Goal: Transaction & Acquisition: Purchase product/service

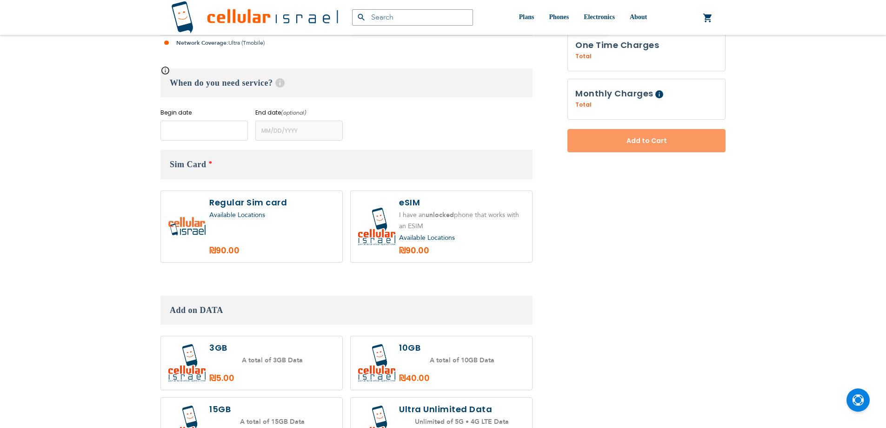
scroll to position [282, 0]
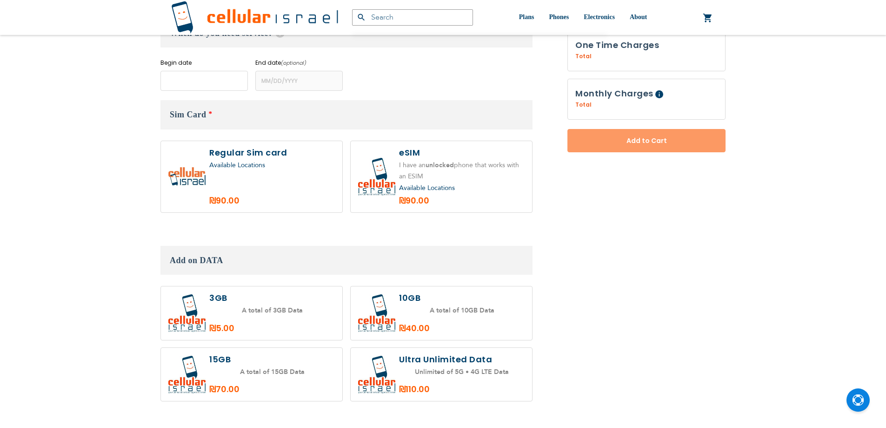
click at [195, 130] on body "The store will not work correctly in the case when cookies are disabled. (072) …" at bounding box center [443, 201] width 886 height 966
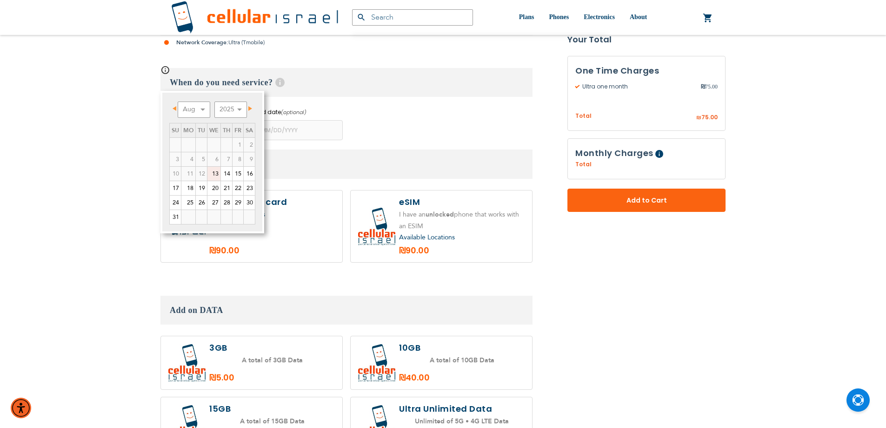
click at [214, 171] on link "13" at bounding box center [213, 174] width 13 height 14
type input "[DATE]"
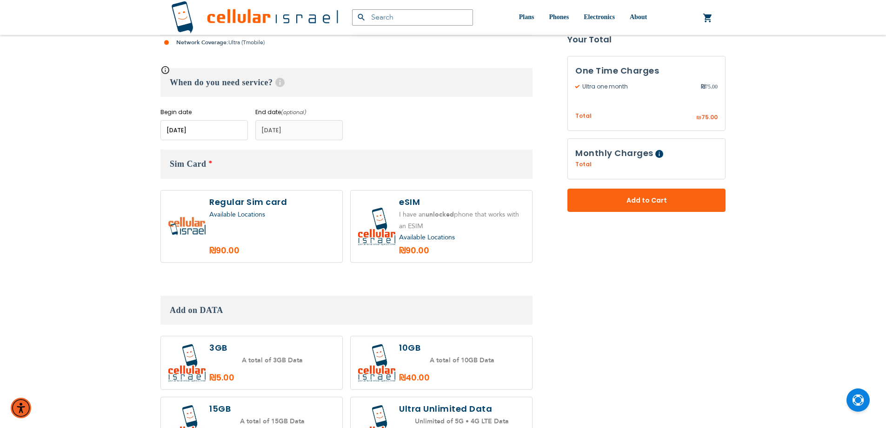
click at [302, 234] on label at bounding box center [251, 226] width 181 height 72
radio input "true"
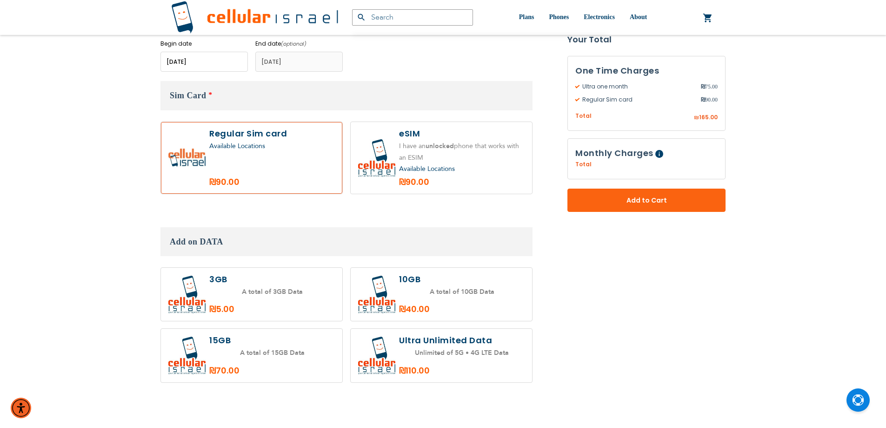
scroll to position [422, 0]
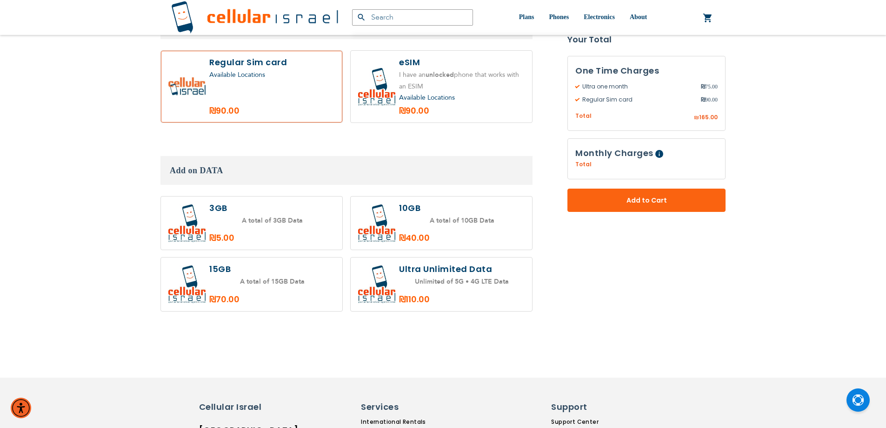
click at [241, 223] on label at bounding box center [251, 223] width 181 height 54
radio input "true"
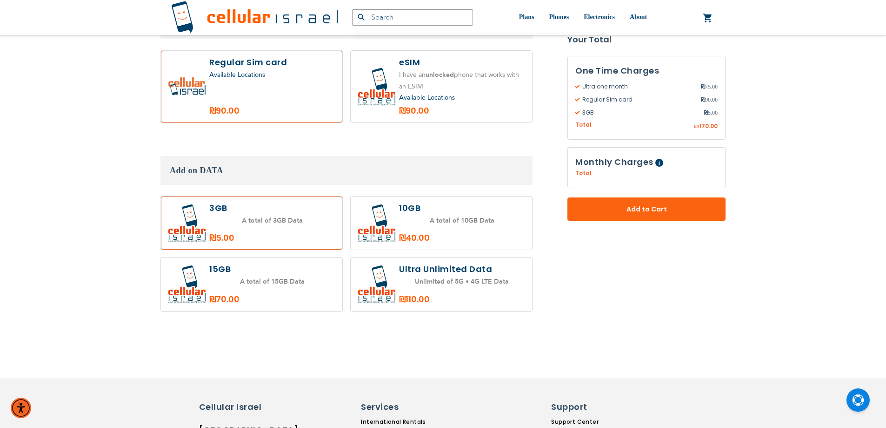
click at [438, 227] on label at bounding box center [441, 223] width 181 height 54
radio input "true"
click at [271, 268] on label at bounding box center [251, 284] width 181 height 54
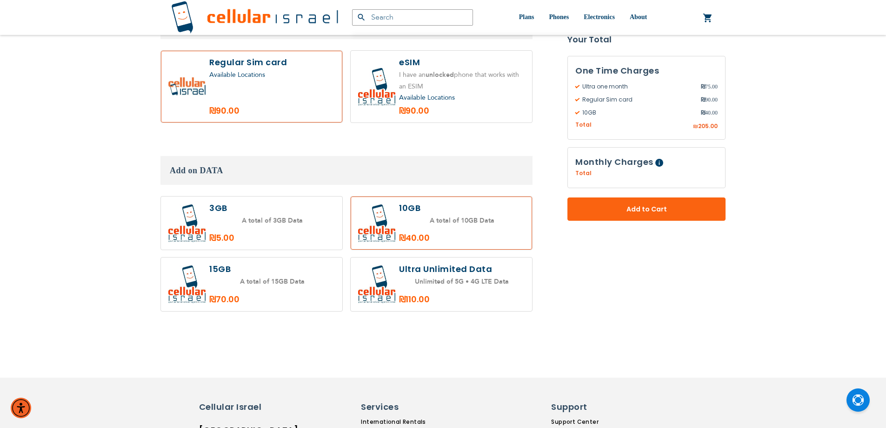
radio input "true"
click at [456, 272] on label at bounding box center [441, 284] width 181 height 54
radio input "true"
click at [282, 289] on label at bounding box center [251, 284] width 181 height 54
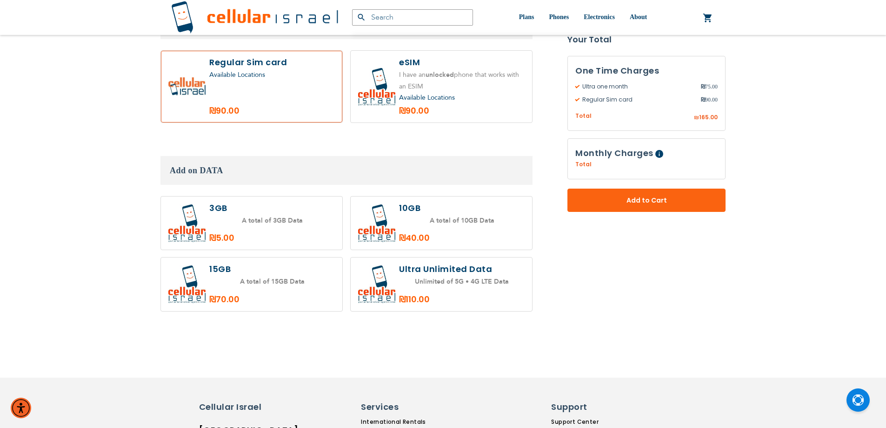
click at [317, 274] on label at bounding box center [251, 284] width 181 height 54
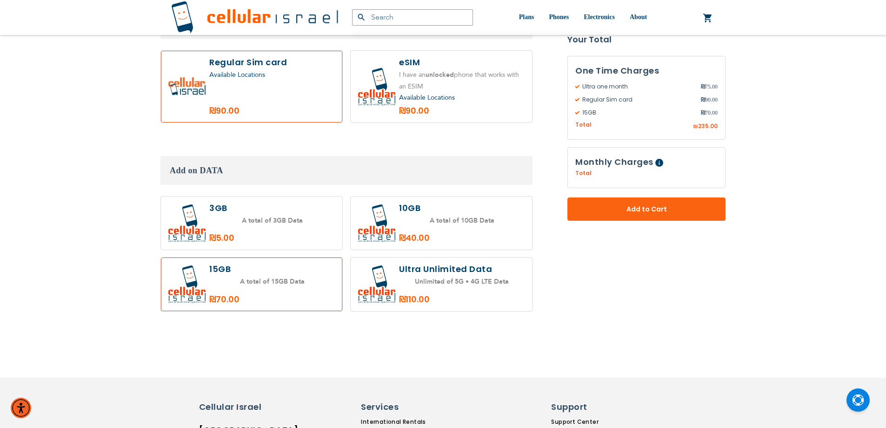
click at [412, 206] on label at bounding box center [441, 223] width 181 height 54
click at [295, 293] on label at bounding box center [251, 284] width 181 height 54
click at [309, 264] on label at bounding box center [251, 284] width 181 height 54
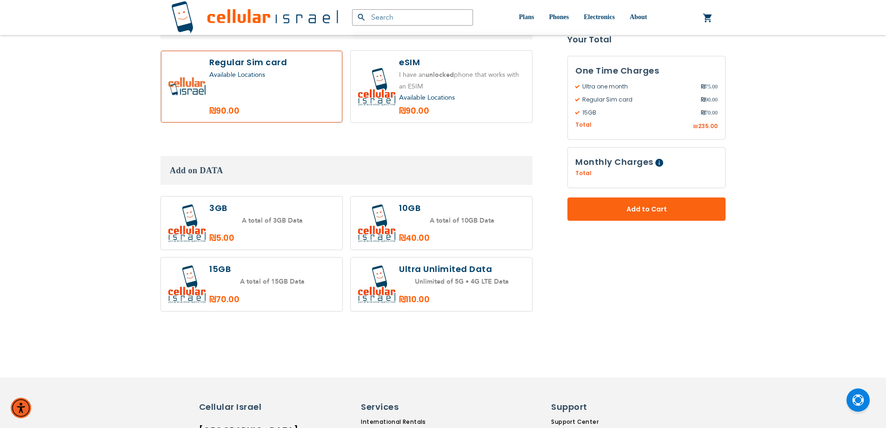
radio input "true"
click at [413, 222] on label at bounding box center [441, 223] width 181 height 54
radio input "true"
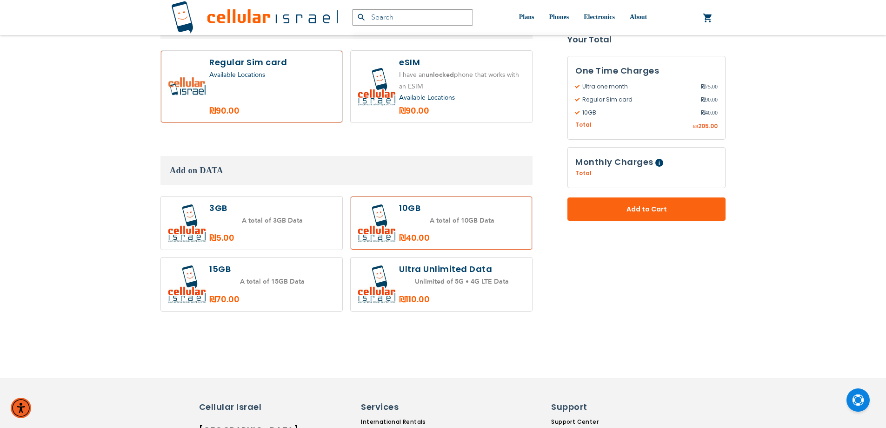
click at [301, 288] on label at bounding box center [251, 284] width 181 height 54
radio input "true"
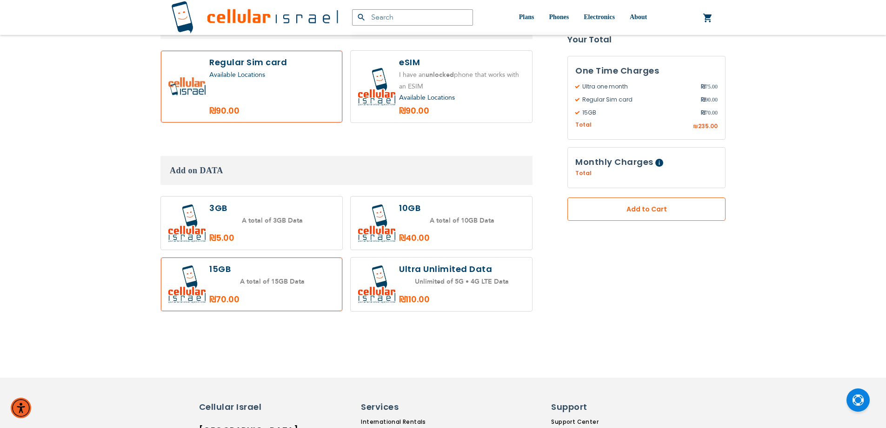
click at [624, 218] on button "Add to Cart" at bounding box center [647, 209] width 158 height 23
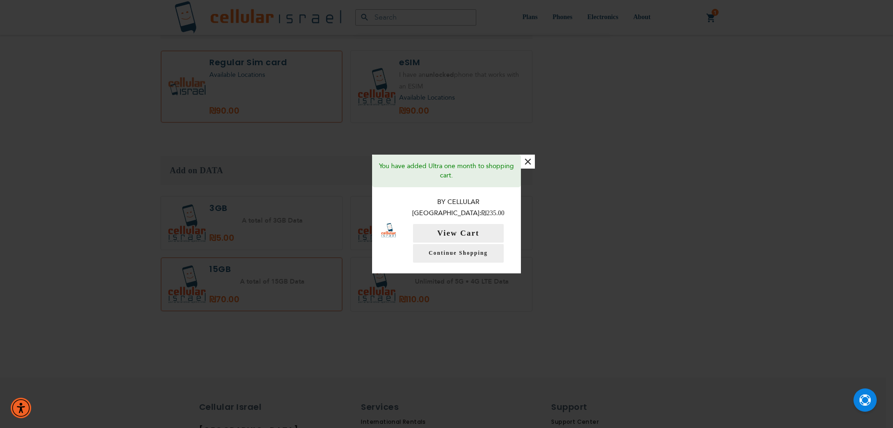
click at [532, 168] on button "×" at bounding box center [528, 161] width 14 height 14
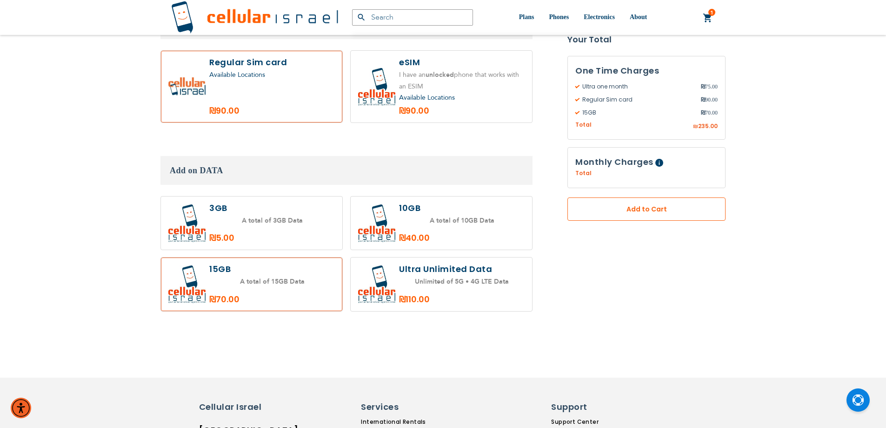
click at [636, 204] on button "Add to Cart" at bounding box center [647, 209] width 158 height 23
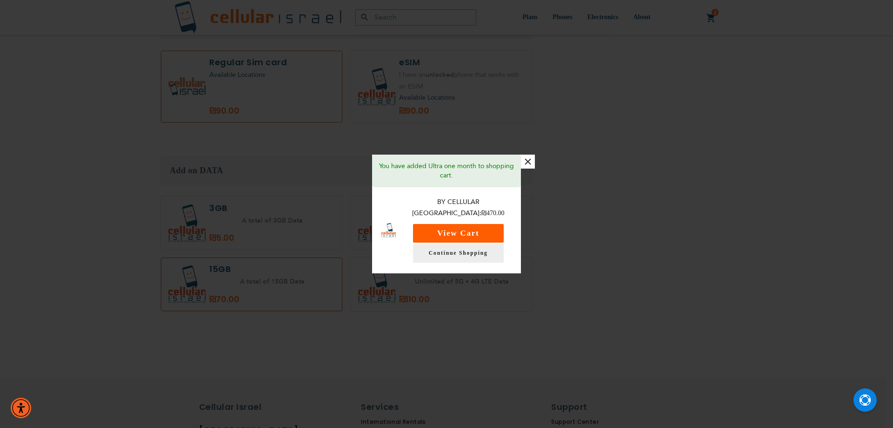
click at [439, 224] on button "View Cart" at bounding box center [458, 233] width 91 height 19
